Goal: Task Accomplishment & Management: Use online tool/utility

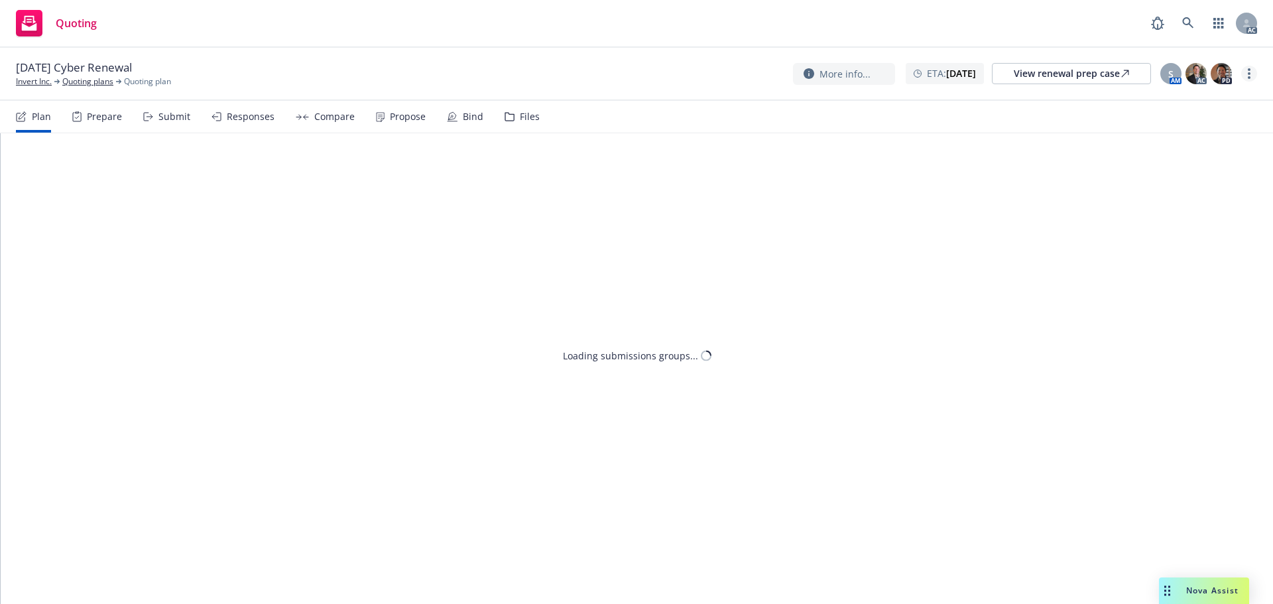
click at [1246, 72] on link "more" at bounding box center [1249, 74] width 16 height 16
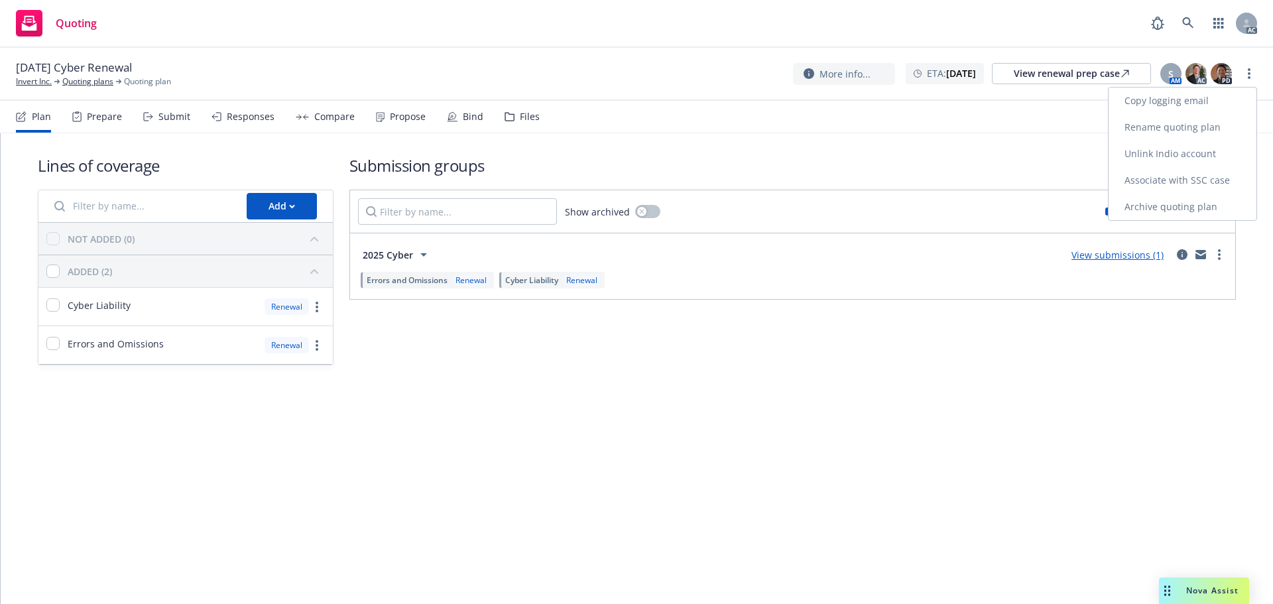
click at [1206, 96] on link "Copy logging email" at bounding box center [1182, 100] width 148 height 27
